Goal: Transaction & Acquisition: Purchase product/service

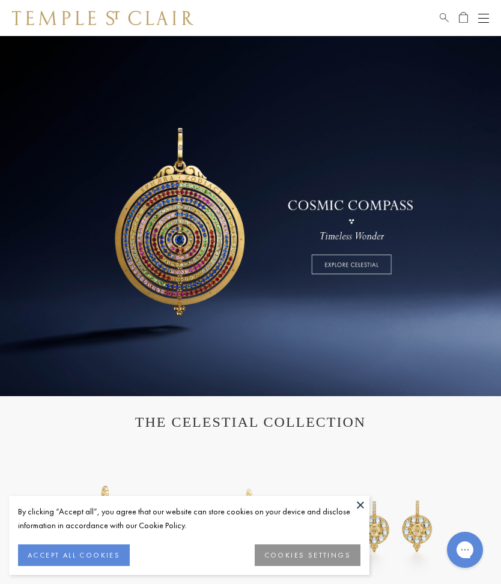
click at [288, 556] on button "COOKIES SETTINGS" at bounding box center [308, 556] width 106 height 22
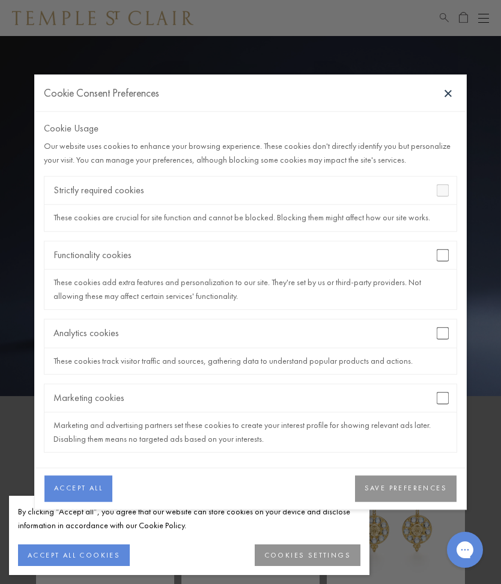
click at [433, 333] on div "Analytics cookies" at bounding box center [250, 334] width 412 height 28
click at [444, 387] on div "Marketing cookies" at bounding box center [250, 398] width 412 height 28
click at [387, 496] on button "SAVE PREFERENCES" at bounding box center [405, 489] width 101 height 26
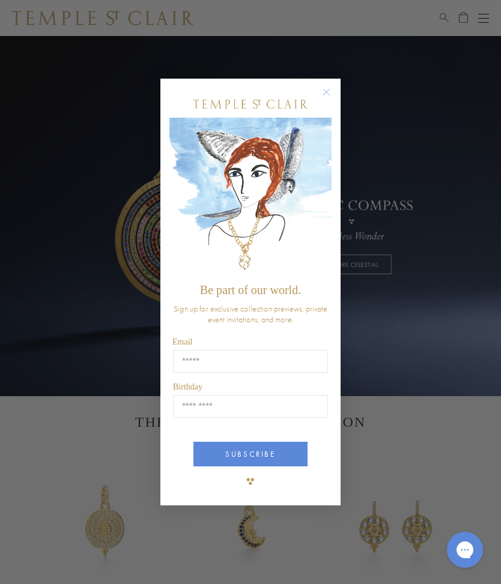
click at [325, 94] on circle "Close dialog" at bounding box center [327, 92] width 14 height 14
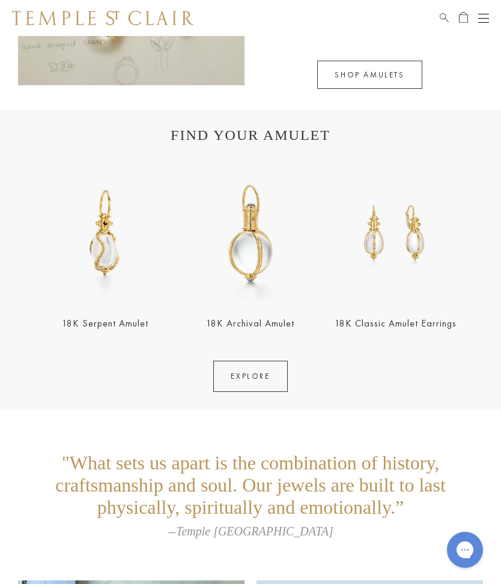
scroll to position [1611, 0]
click at [240, 383] on link "EXPLORE" at bounding box center [250, 377] width 74 height 31
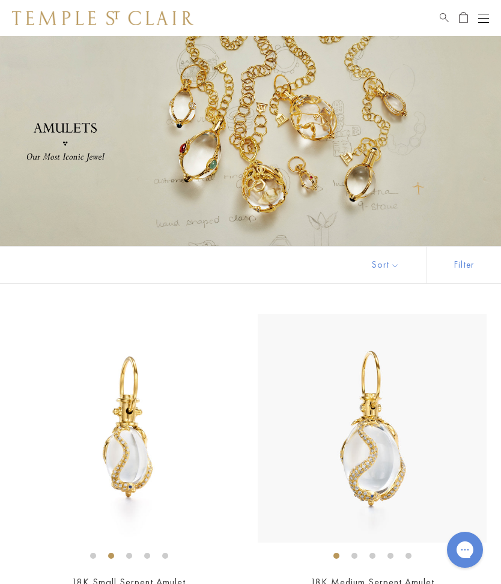
click at [483, 21] on button "Open navigation" at bounding box center [483, 18] width 11 height 14
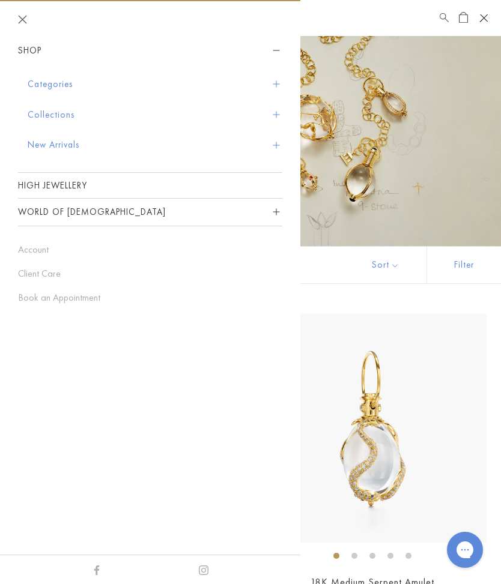
click at [43, 83] on button "Categories" at bounding box center [155, 84] width 255 height 31
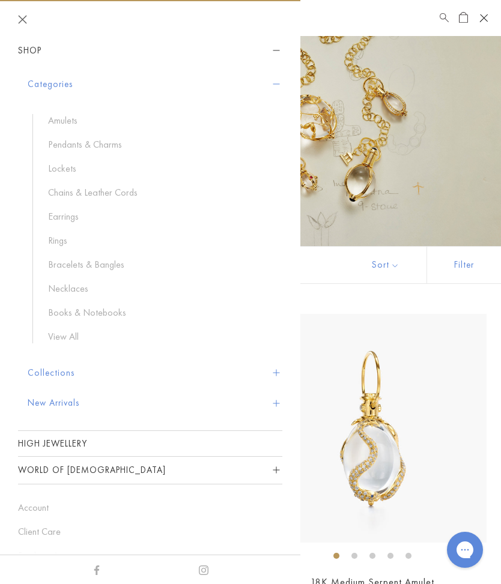
click at [64, 138] on link "Pendants & Charms" at bounding box center [159, 144] width 222 height 13
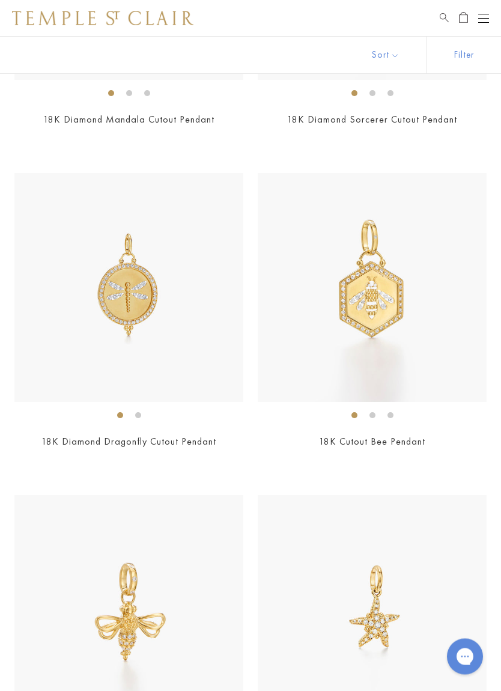
scroll to position [8703, 0]
click at [347, 303] on img at bounding box center [372, 287] width 229 height 229
